Goal: Book appointment/travel/reservation

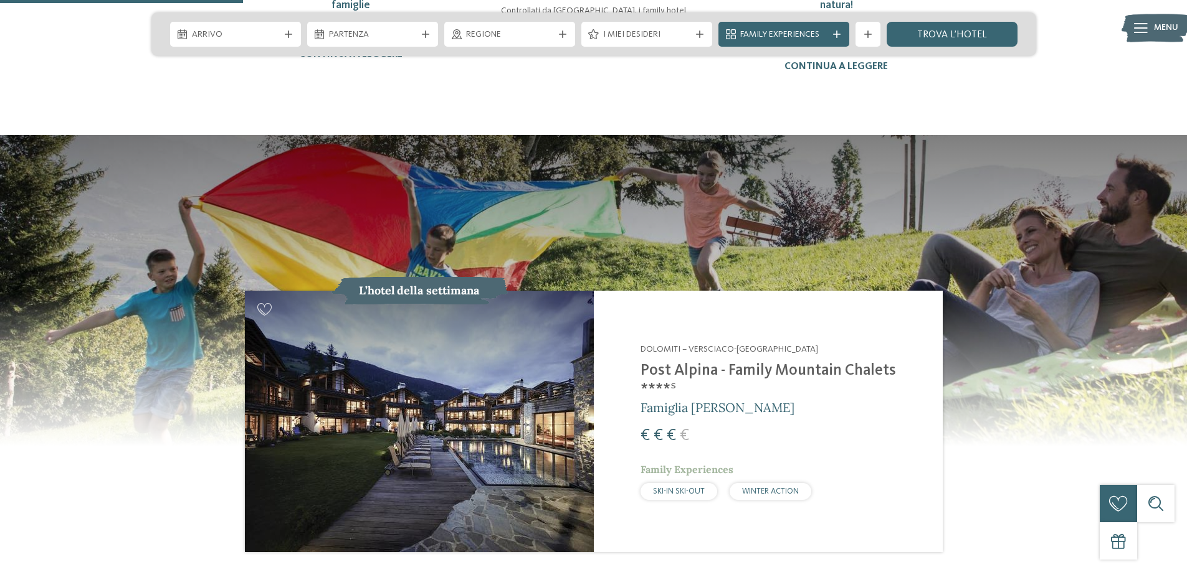
scroll to position [1246, 0]
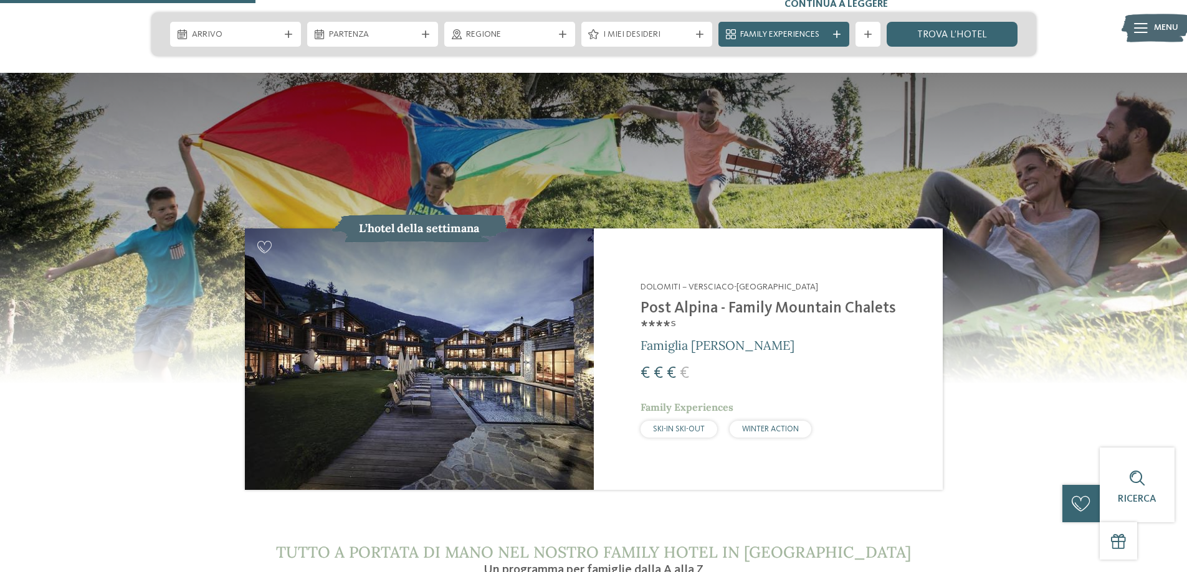
click at [353, 361] on img at bounding box center [419, 360] width 349 height 262
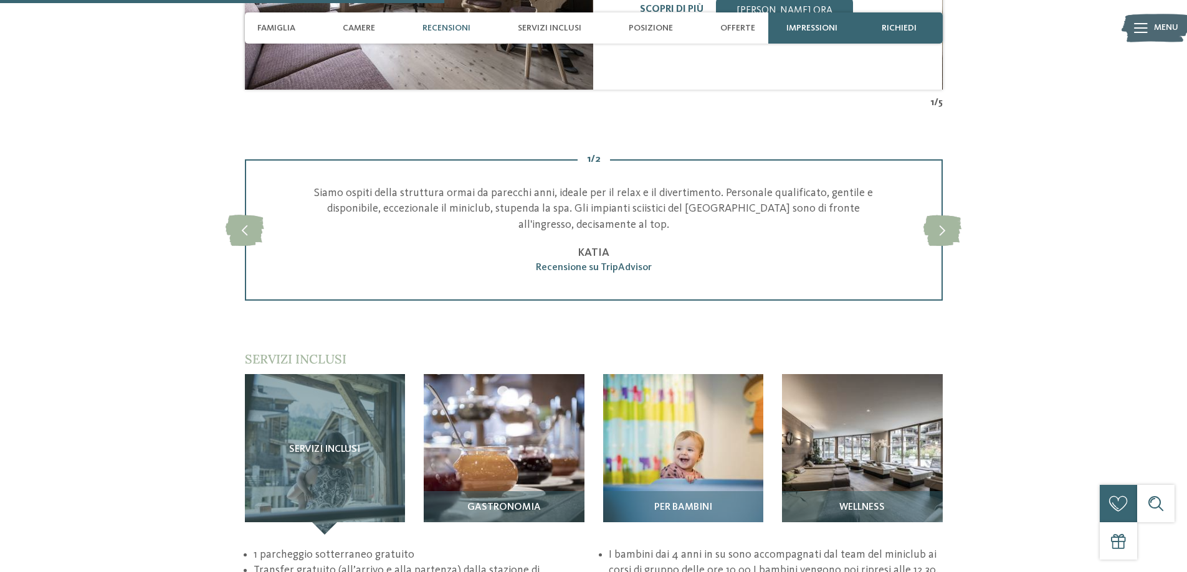
scroll to position [1682, 0]
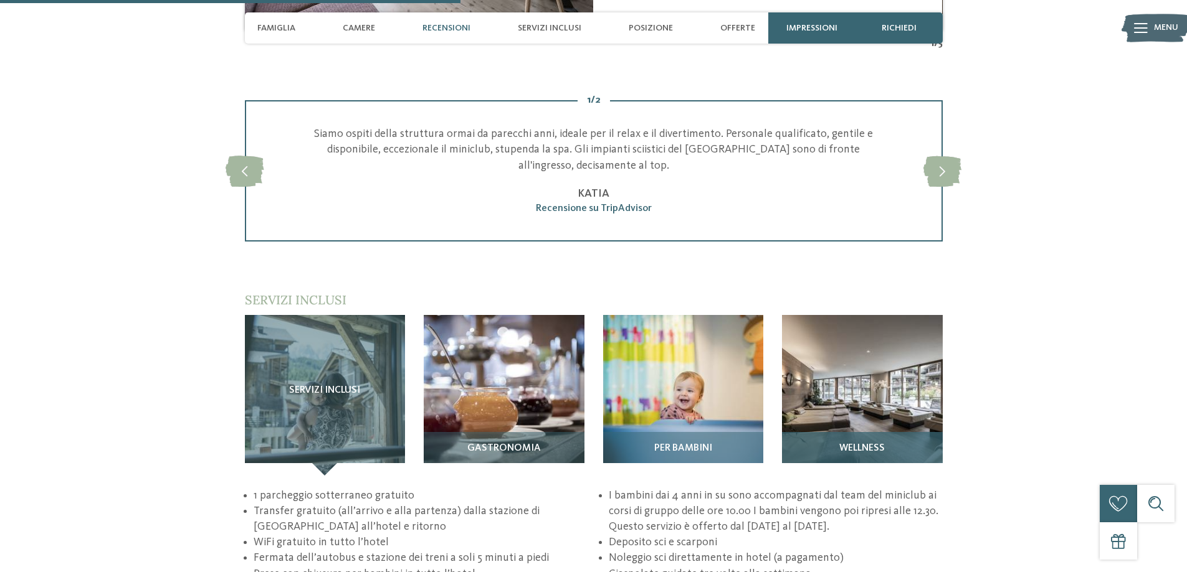
click at [922, 364] on img at bounding box center [862, 395] width 161 height 161
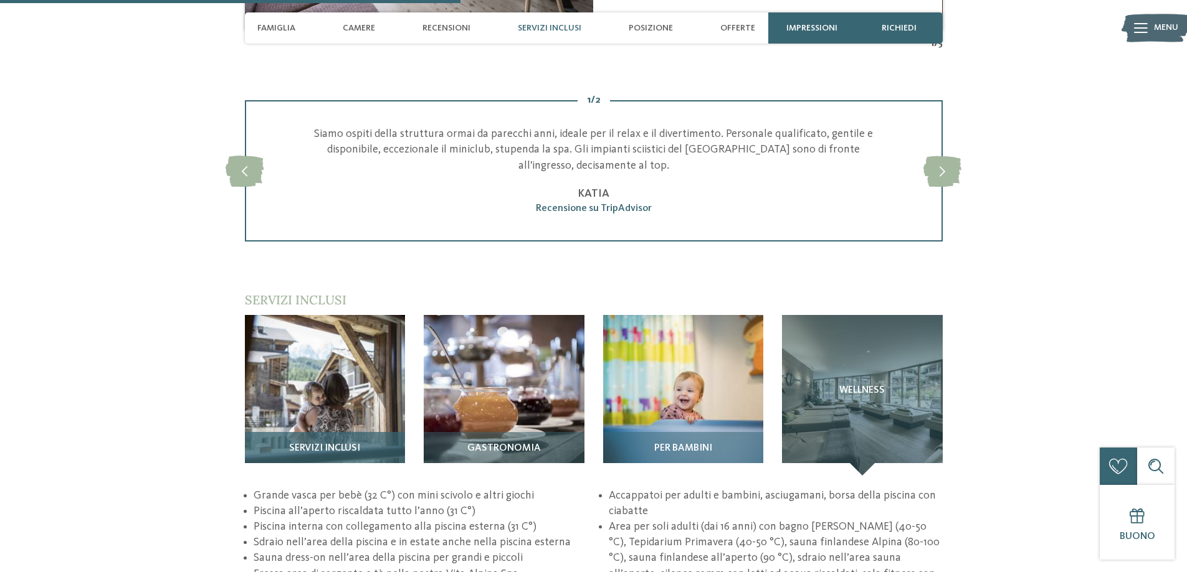
click at [341, 443] on span "Servizi inclusi" at bounding box center [324, 448] width 71 height 11
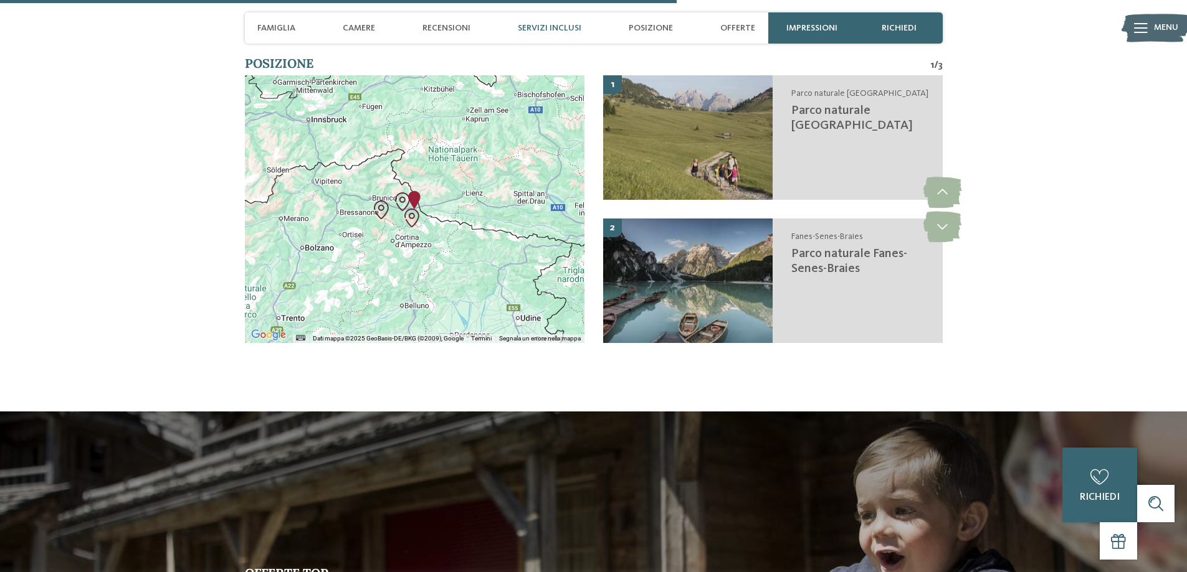
scroll to position [2305, 0]
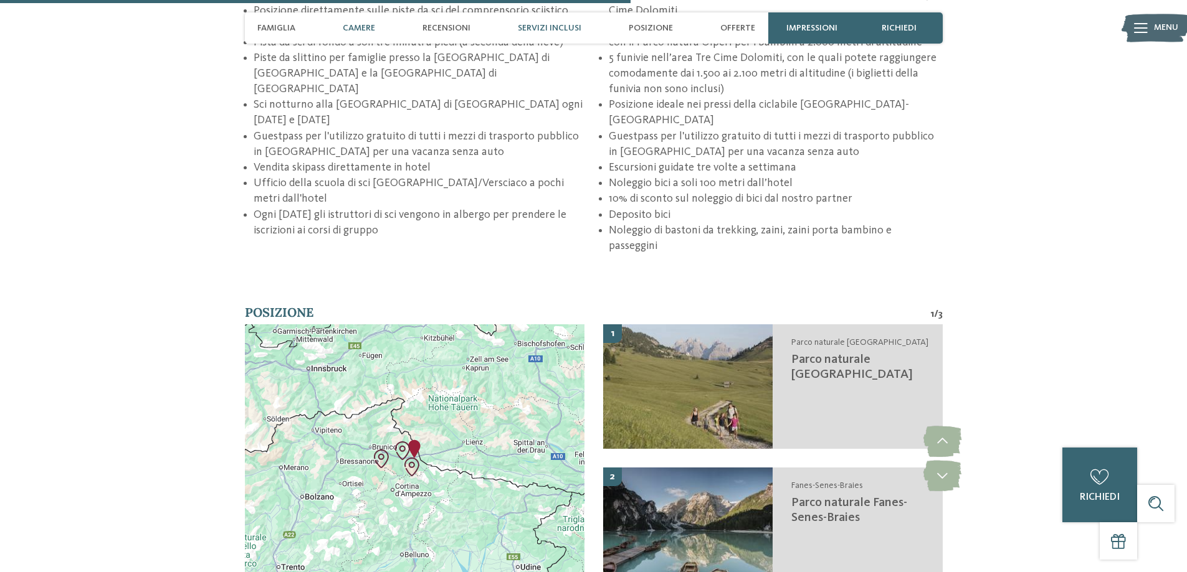
click at [377, 26] on div "Camere" at bounding box center [358, 27] width 45 height 31
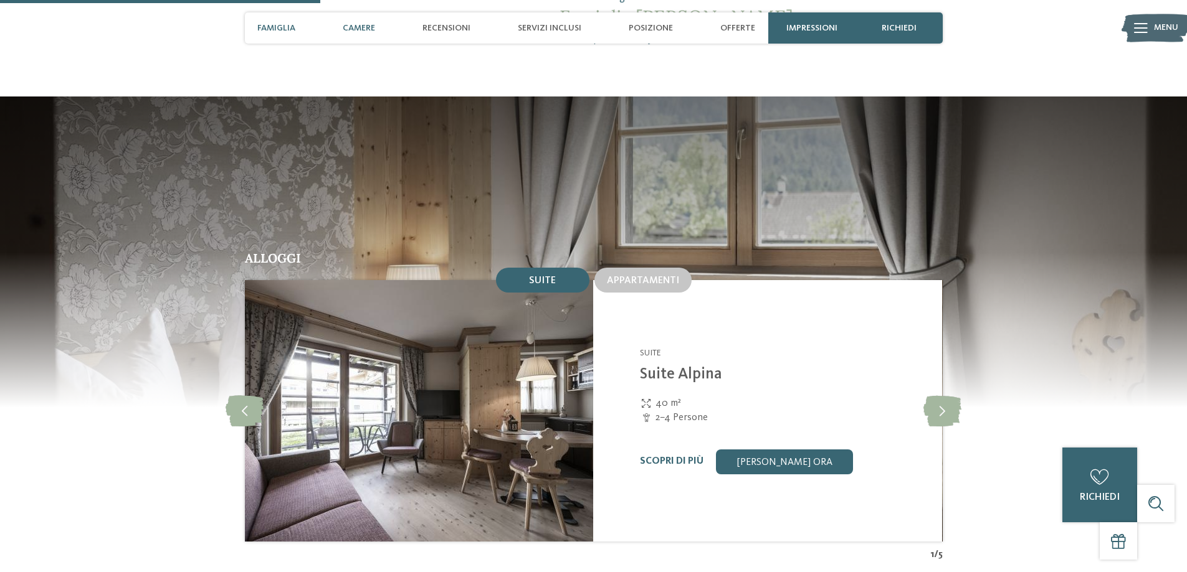
scroll to position [1156, 0]
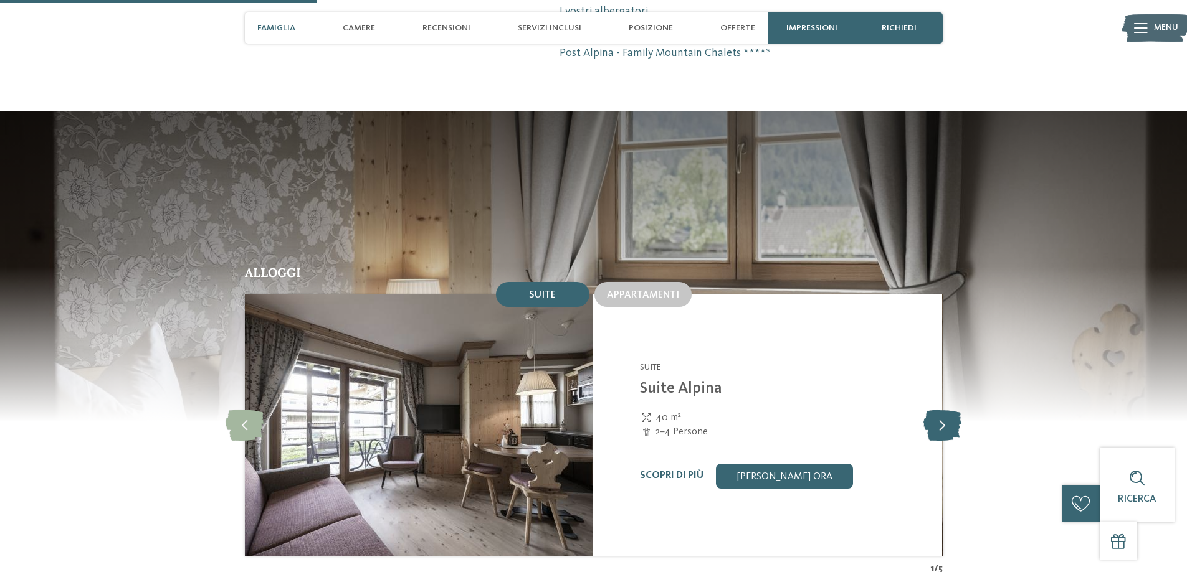
click at [946, 410] on icon at bounding box center [942, 425] width 38 height 31
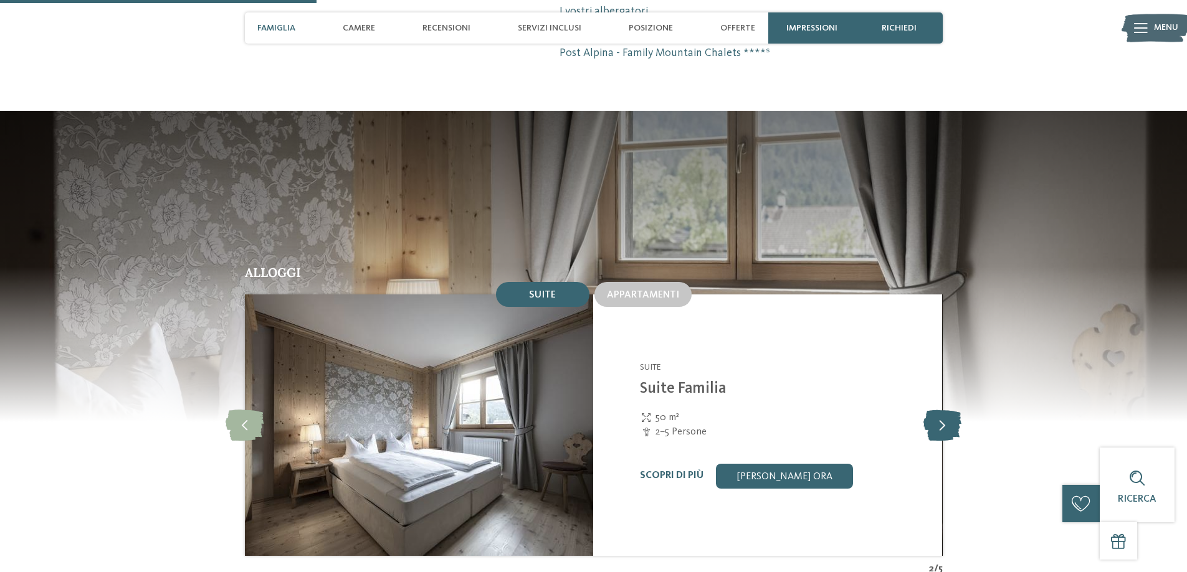
click at [946, 410] on icon at bounding box center [942, 425] width 38 height 31
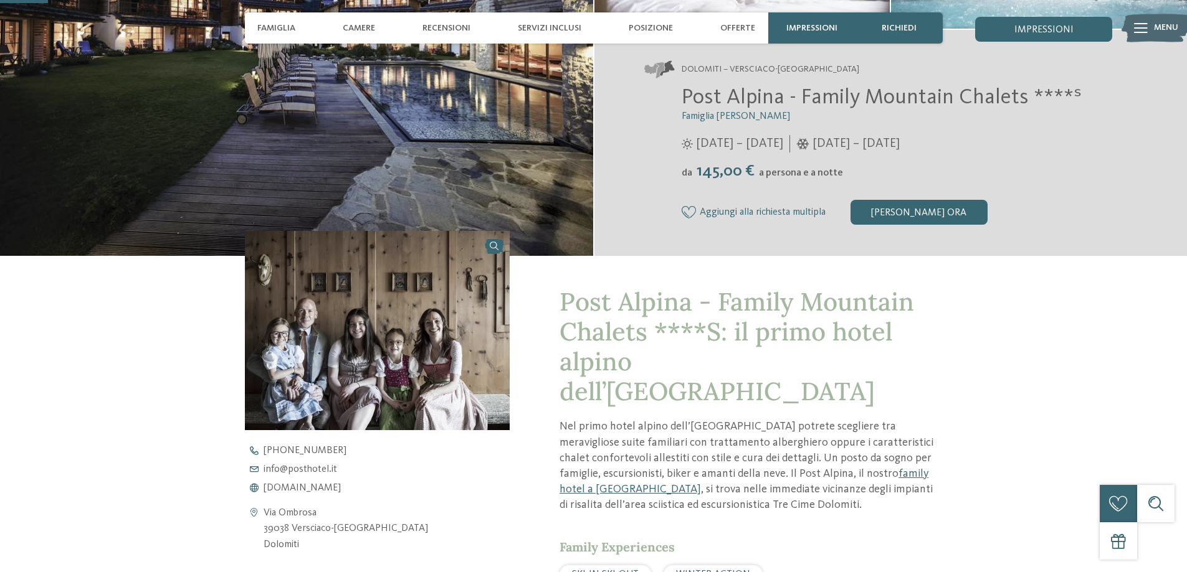
scroll to position [6, 0]
